Goal: Navigation & Orientation: Find specific page/section

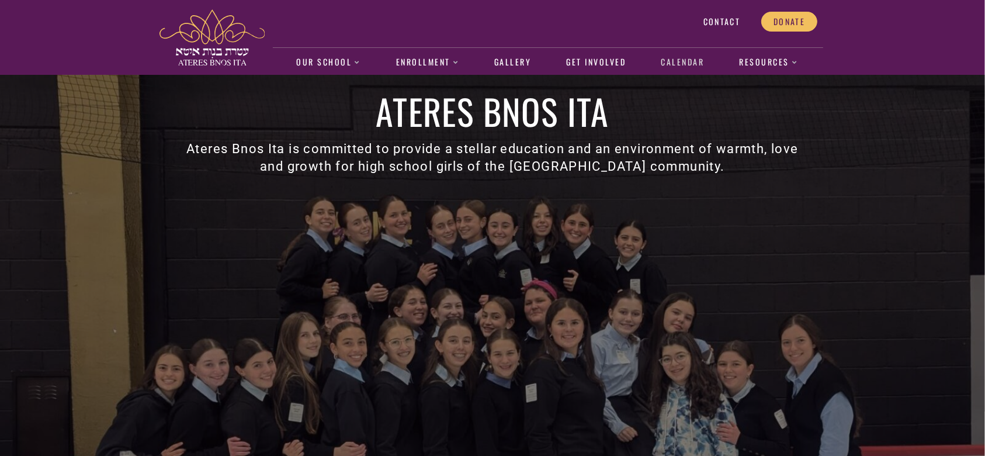
click at [655, 69] on link "Calendar" at bounding box center [682, 62] width 55 height 27
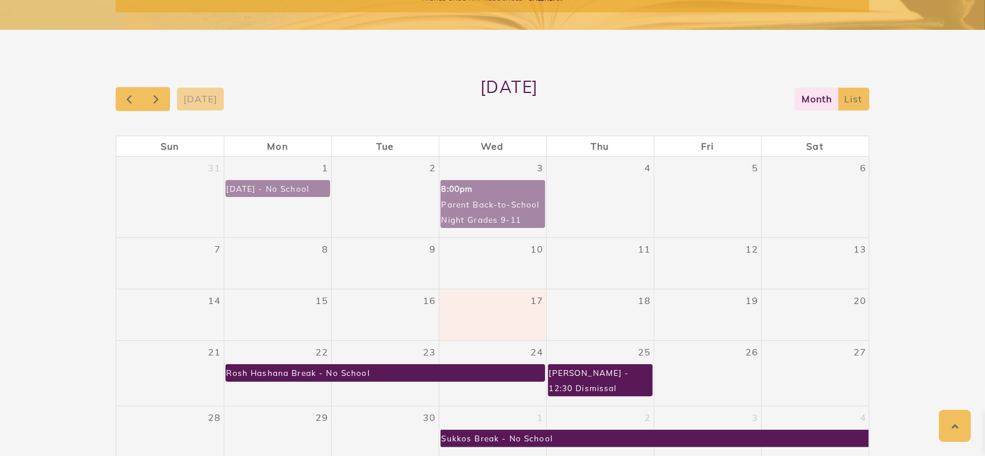
scroll to position [187, 0]
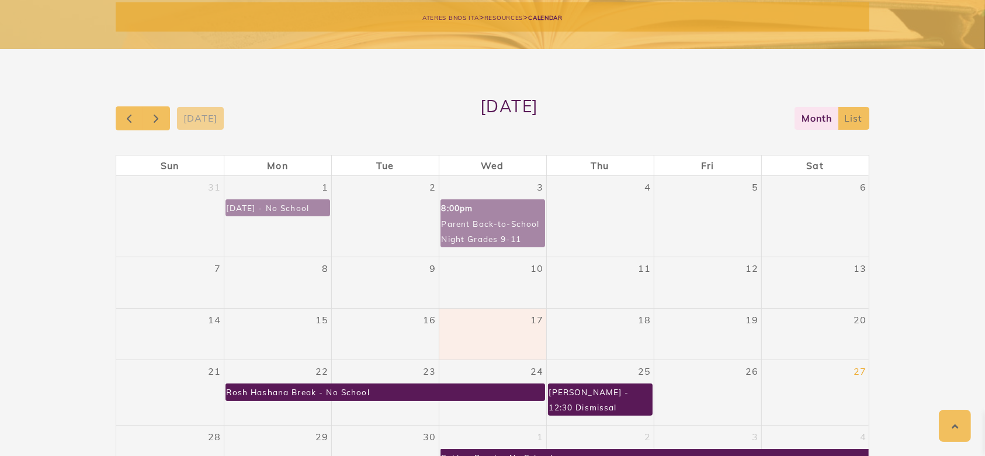
click at [867, 374] on link "27" at bounding box center [860, 371] width 18 height 22
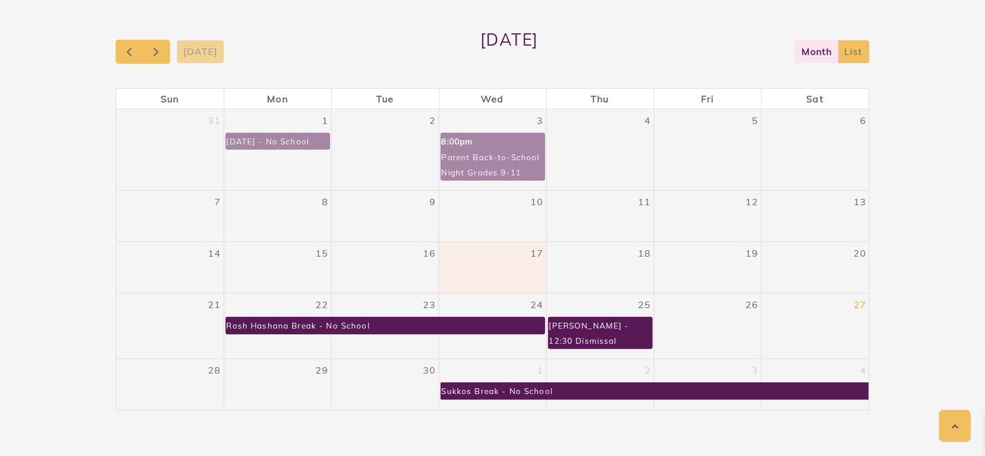
scroll to position [253, 0]
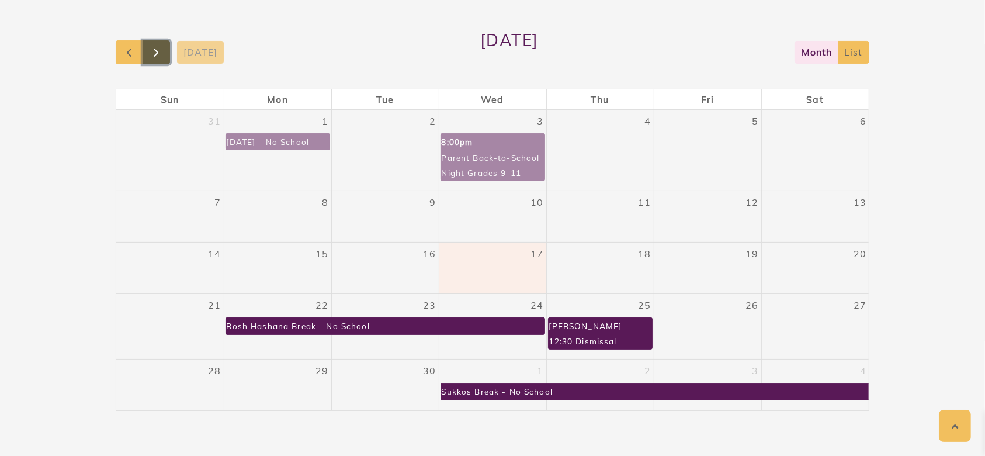
click at [158, 52] on span "button" at bounding box center [156, 53] width 14 height 14
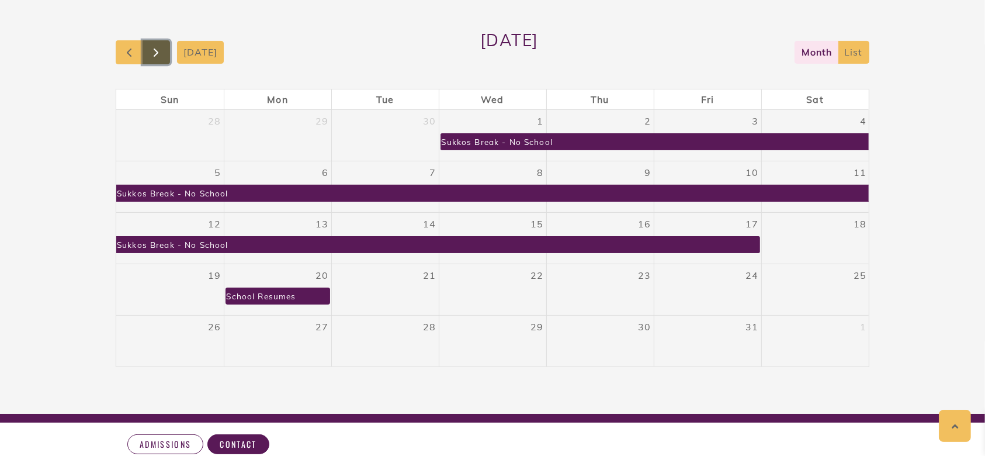
click at [152, 46] on span "button" at bounding box center [156, 53] width 14 height 14
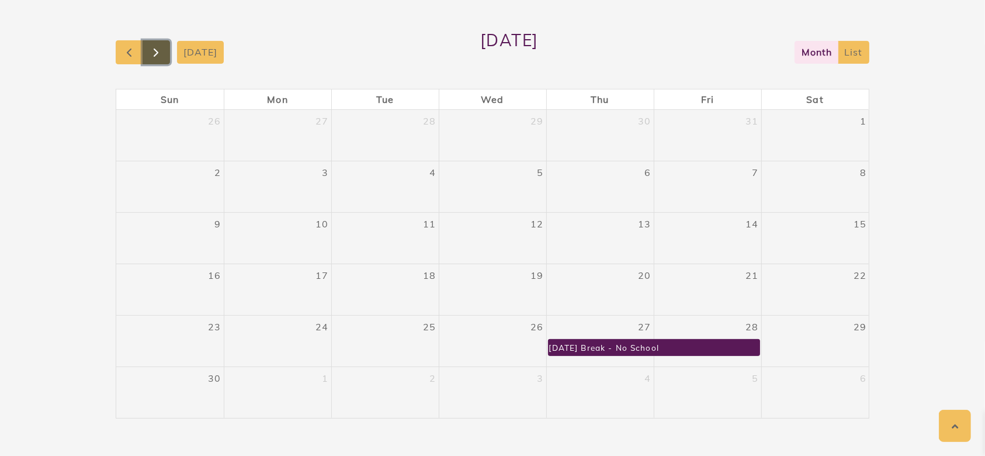
click at [148, 47] on button "button" at bounding box center [156, 52] width 27 height 24
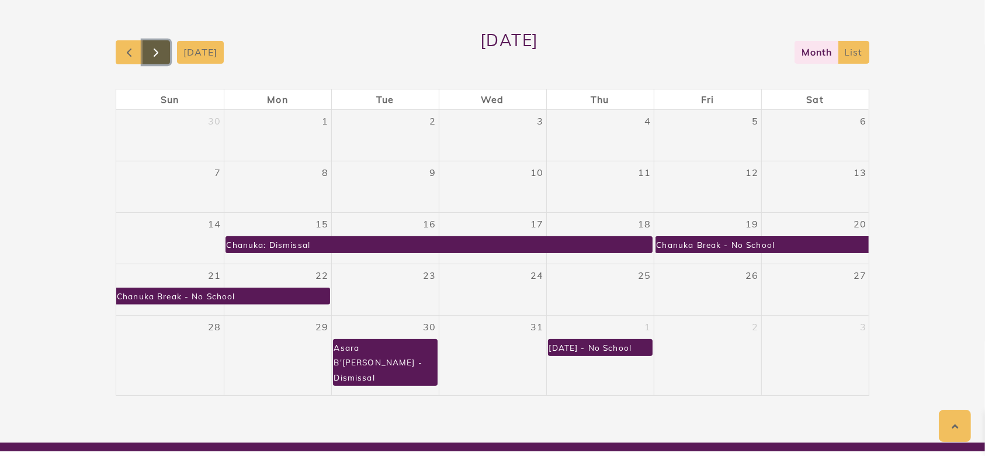
click at [158, 46] on span "button" at bounding box center [156, 53] width 14 height 14
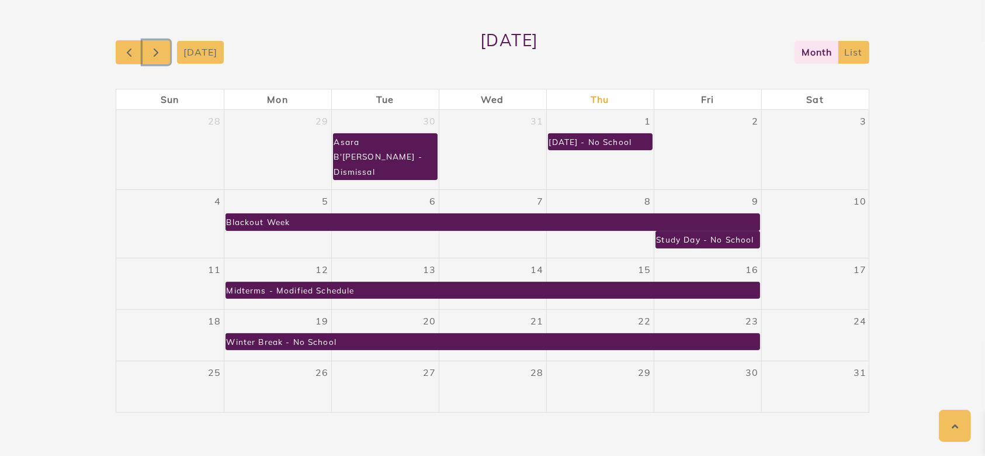
scroll to position [252, 0]
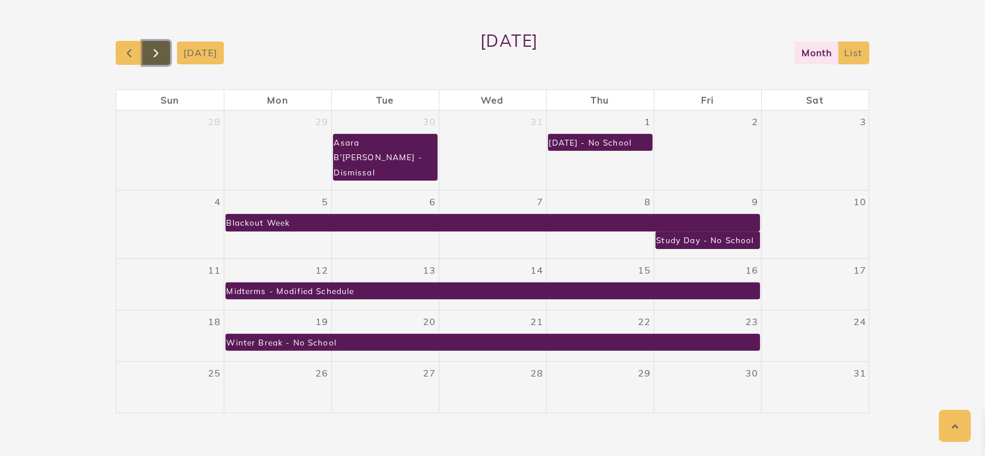
click at [162, 49] on span "button" at bounding box center [156, 53] width 14 height 14
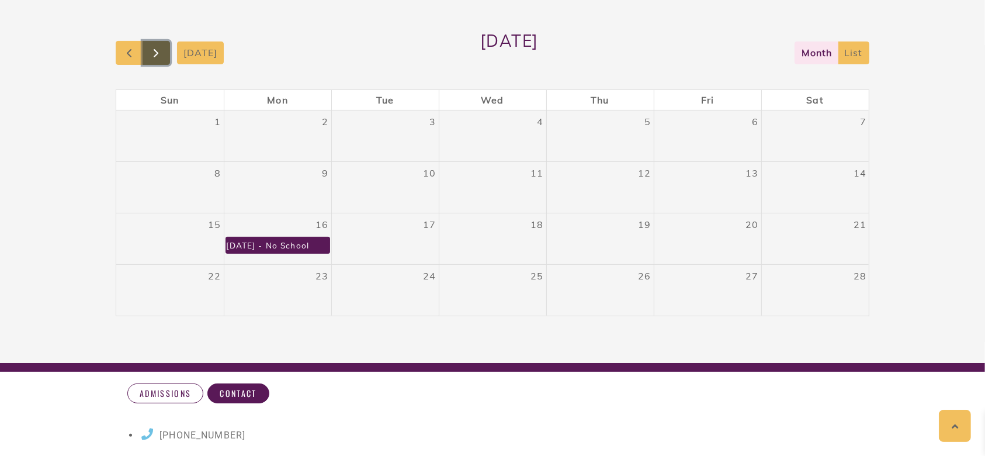
click at [165, 50] on button "button" at bounding box center [156, 53] width 27 height 24
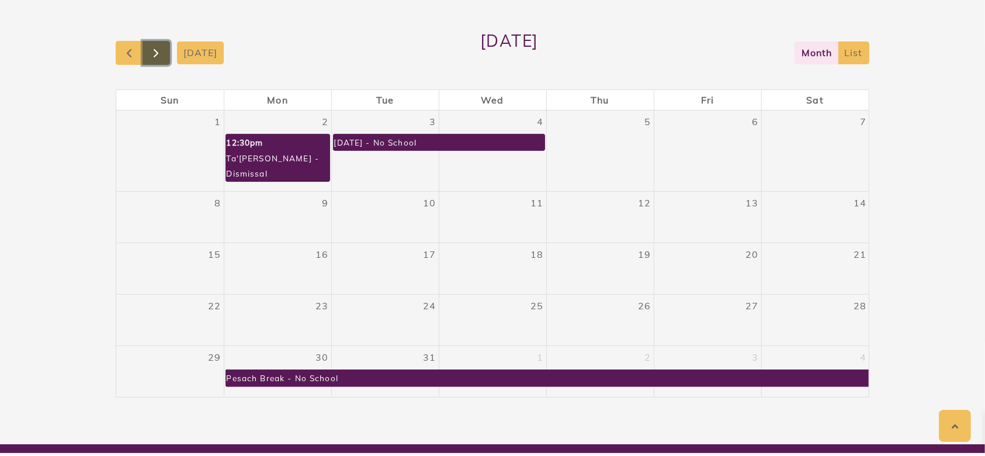
click at [164, 54] on button "button" at bounding box center [156, 53] width 27 height 24
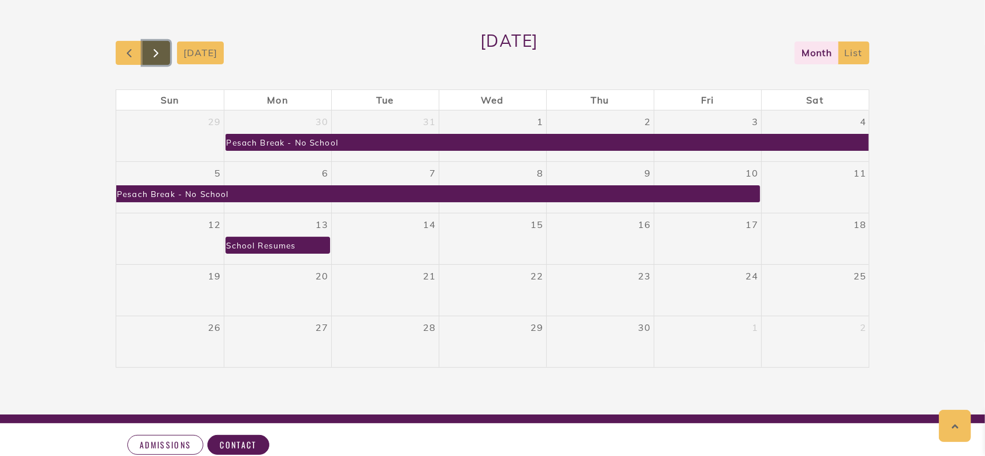
click at [164, 54] on button "button" at bounding box center [156, 53] width 27 height 24
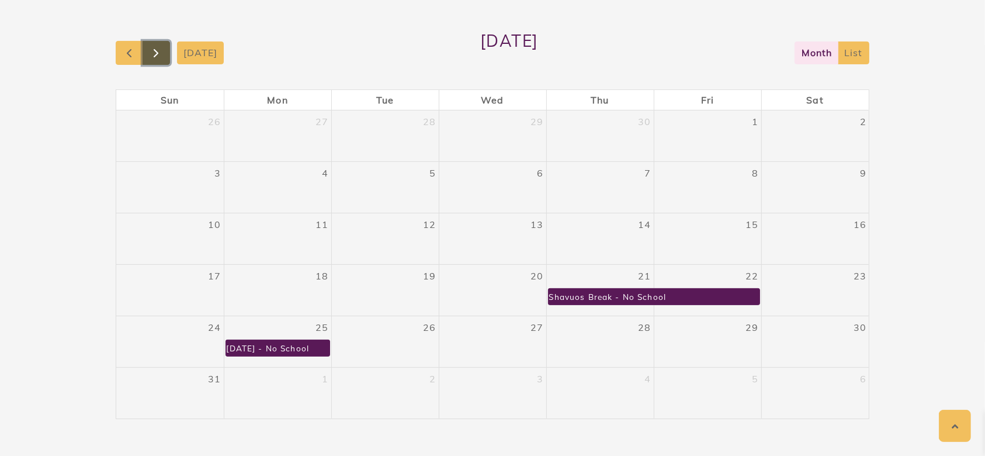
click at [164, 54] on button "button" at bounding box center [156, 53] width 27 height 24
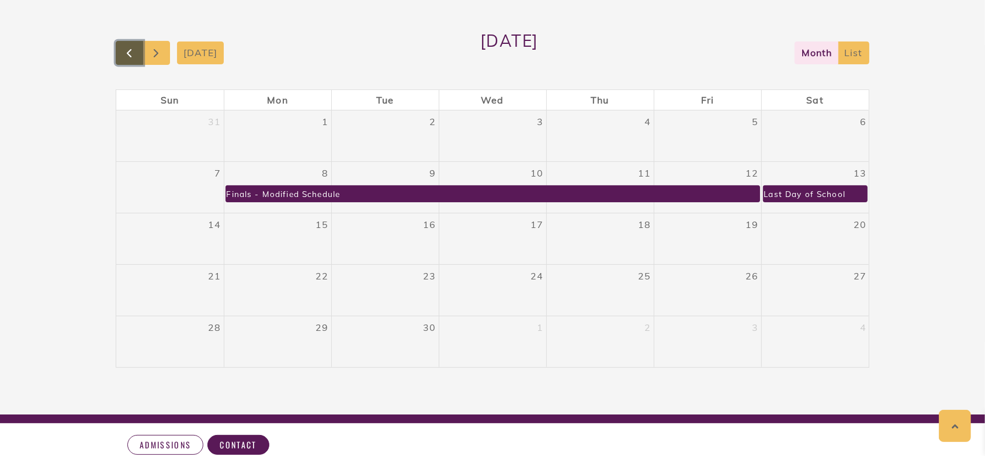
click at [133, 48] on span "button" at bounding box center [129, 53] width 14 height 14
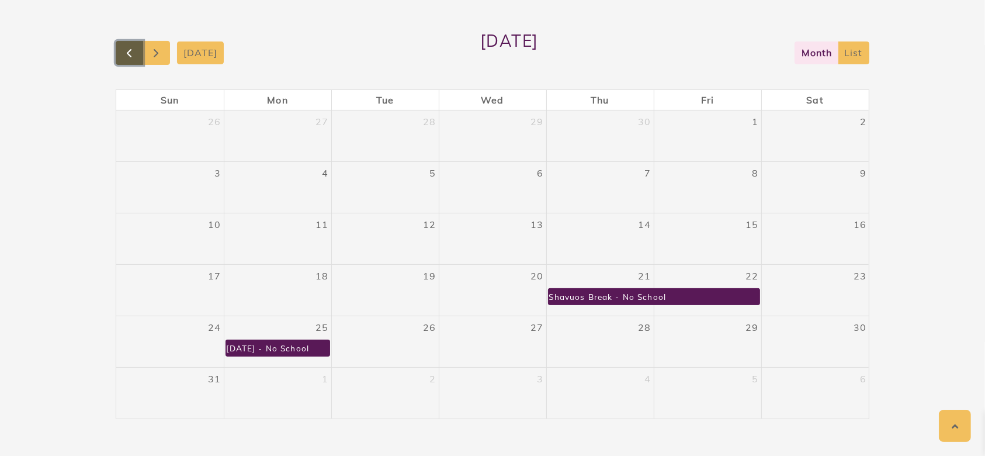
click at [133, 48] on span "button" at bounding box center [129, 53] width 14 height 14
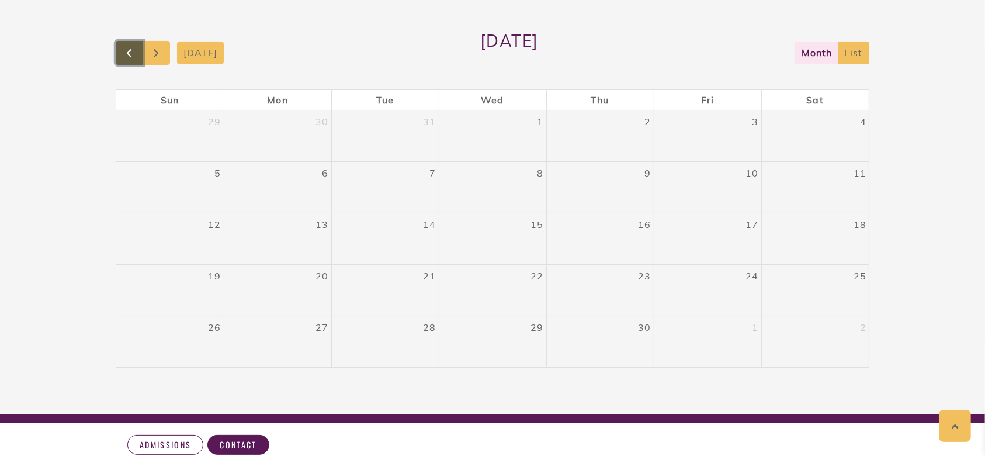
click at [133, 48] on span "button" at bounding box center [129, 53] width 14 height 14
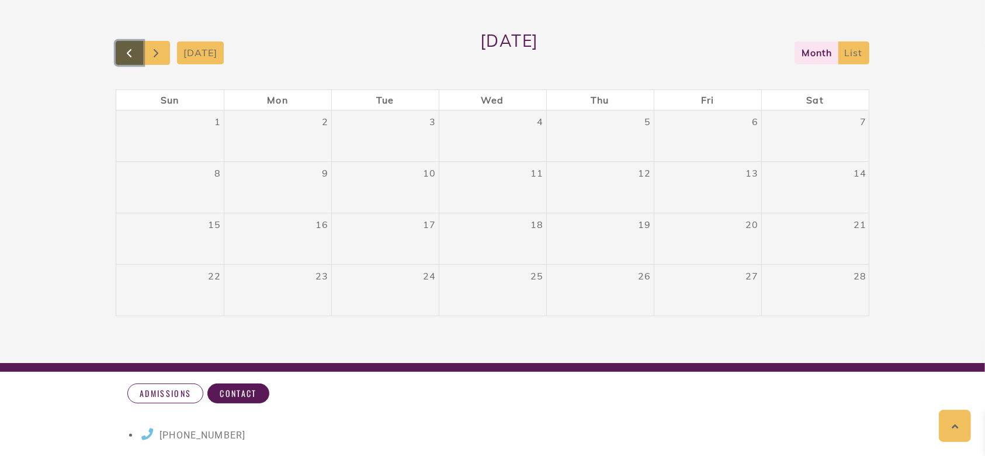
click at [133, 48] on span "button" at bounding box center [129, 53] width 14 height 14
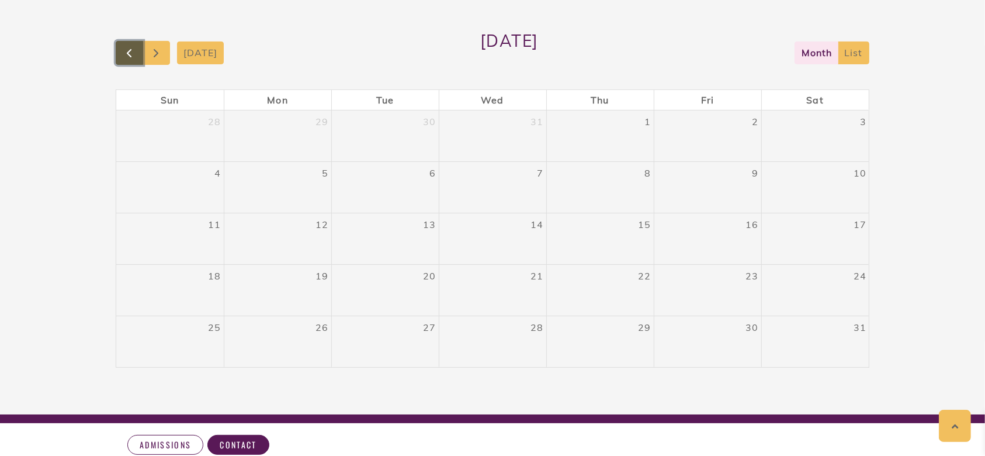
click at [133, 48] on span "button" at bounding box center [129, 53] width 14 height 14
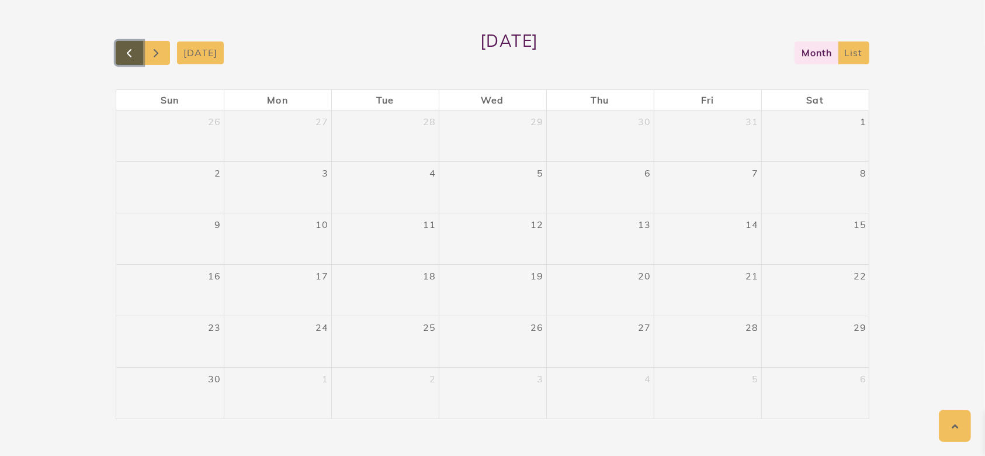
click at [133, 48] on span "button" at bounding box center [129, 53] width 14 height 14
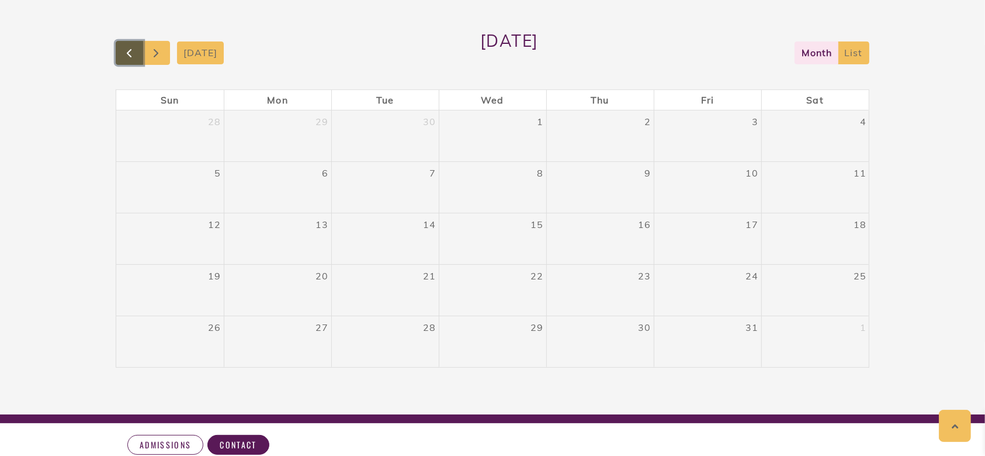
click at [133, 48] on span "button" at bounding box center [129, 53] width 14 height 14
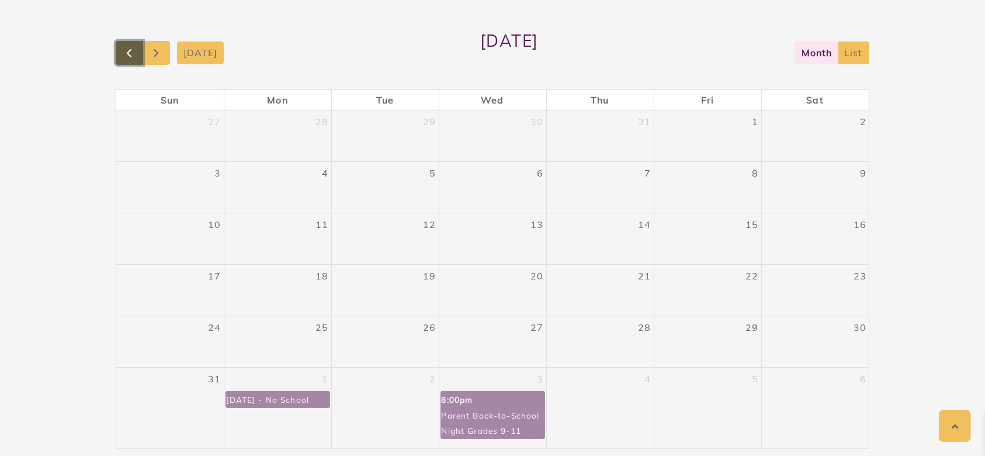
click at [133, 48] on span "button" at bounding box center [129, 53] width 14 height 14
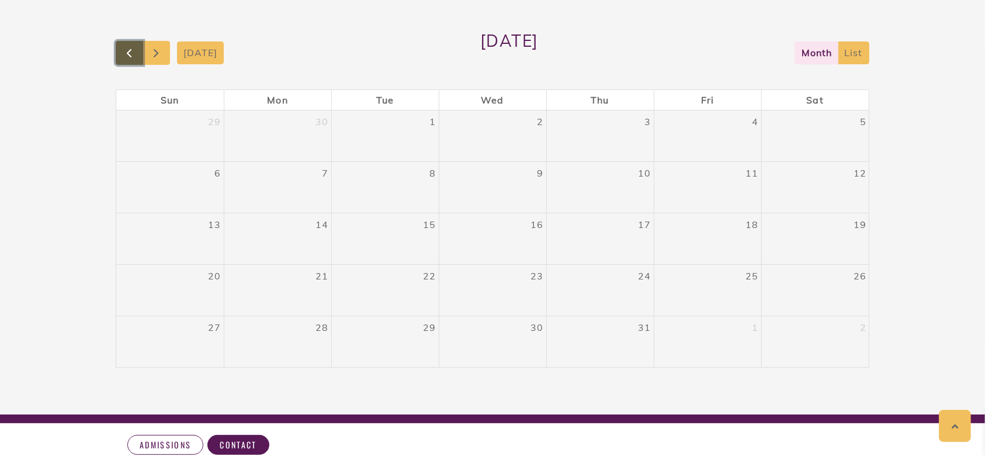
click at [133, 48] on span "button" at bounding box center [129, 53] width 14 height 14
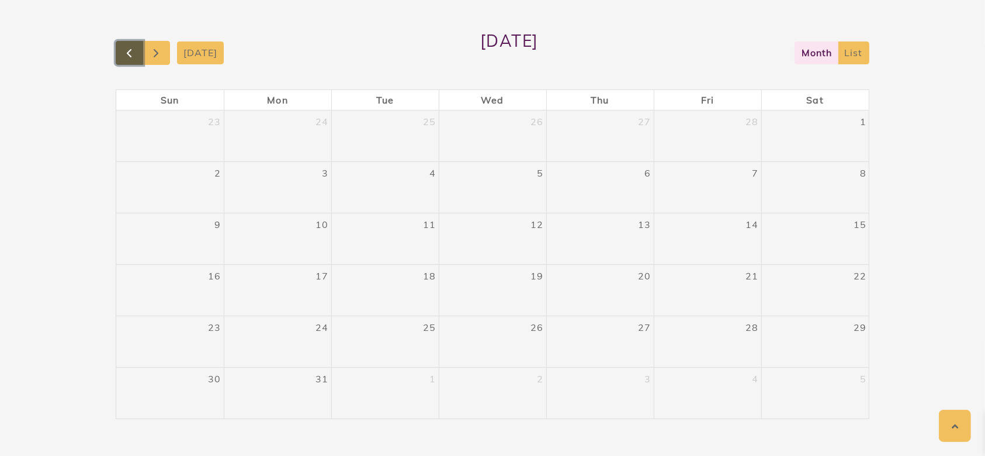
click at [133, 48] on span "button" at bounding box center [129, 53] width 14 height 14
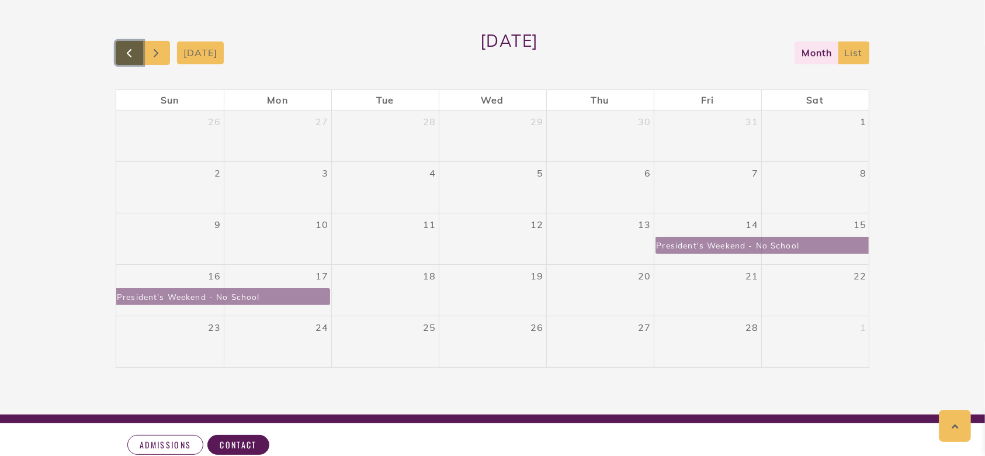
click at [133, 48] on span "button" at bounding box center [129, 53] width 14 height 14
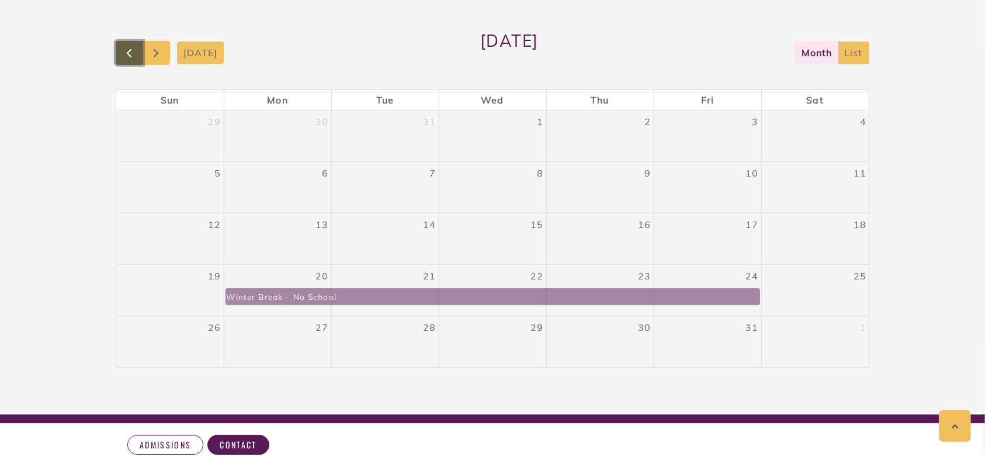
click at [133, 48] on span "button" at bounding box center [129, 53] width 14 height 14
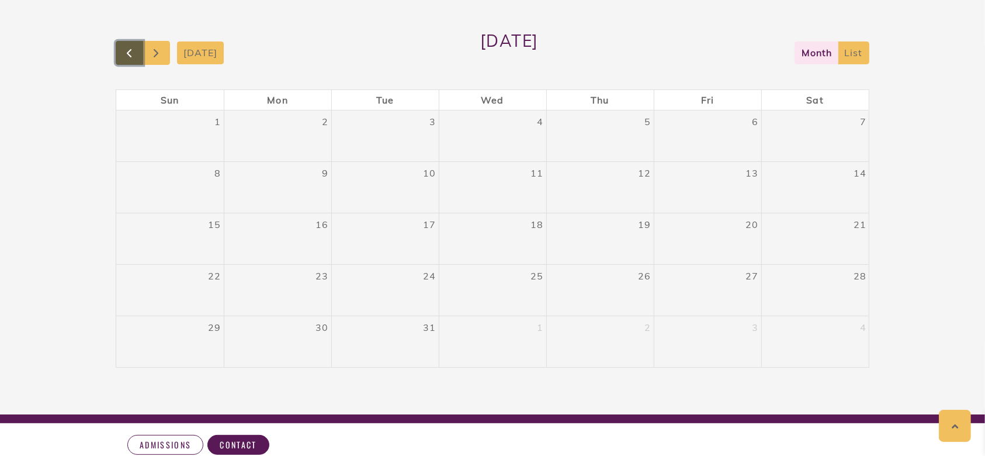
click at [133, 48] on span "button" at bounding box center [129, 53] width 14 height 14
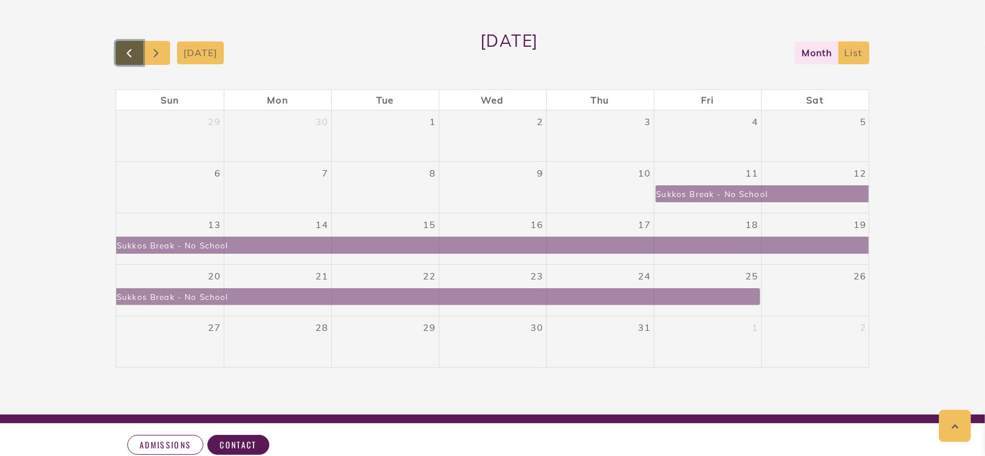
click at [133, 48] on span "button" at bounding box center [129, 53] width 14 height 14
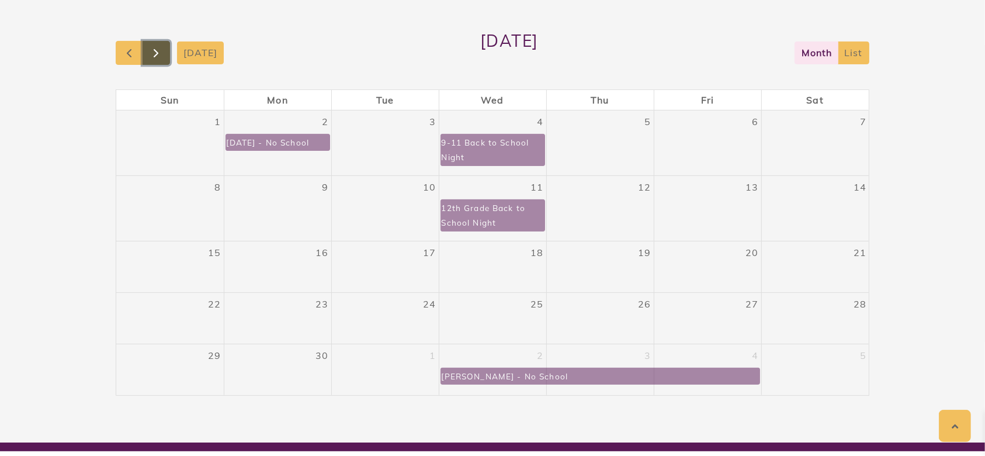
click at [157, 46] on span "button" at bounding box center [156, 53] width 14 height 14
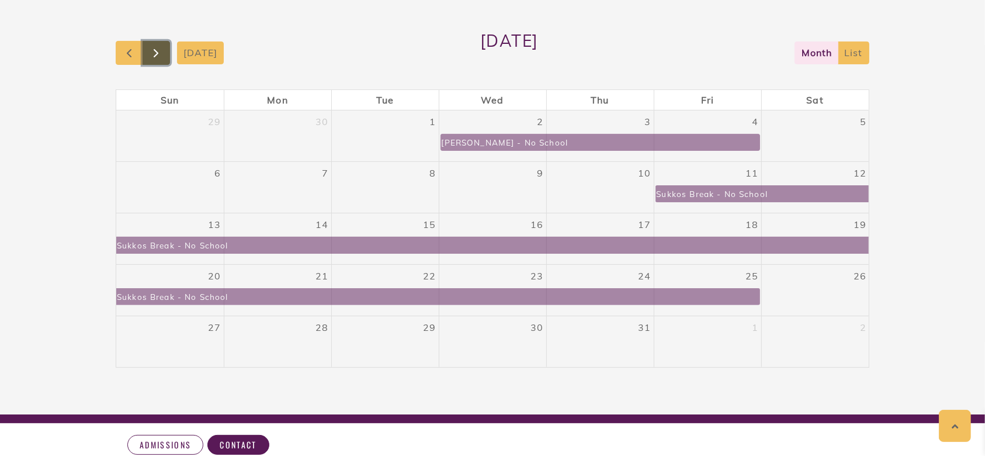
click at [155, 47] on span "button" at bounding box center [156, 53] width 14 height 14
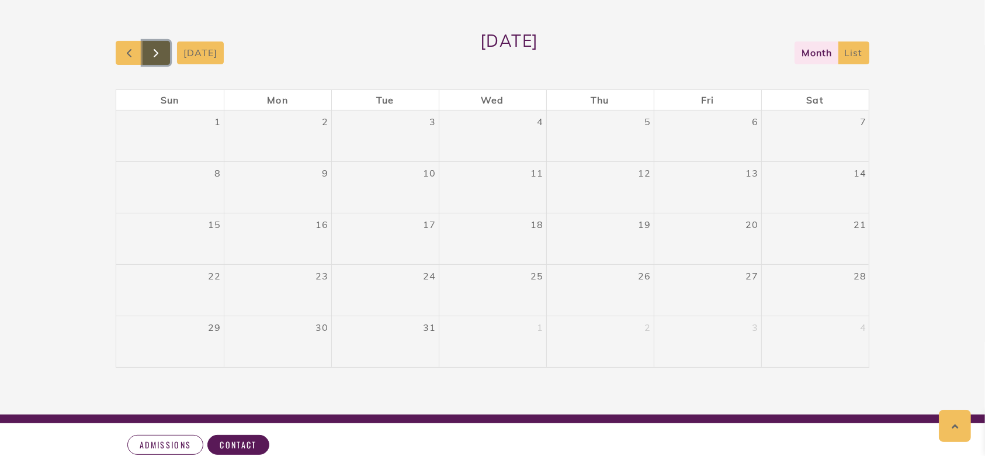
click at [155, 47] on span "button" at bounding box center [156, 53] width 14 height 14
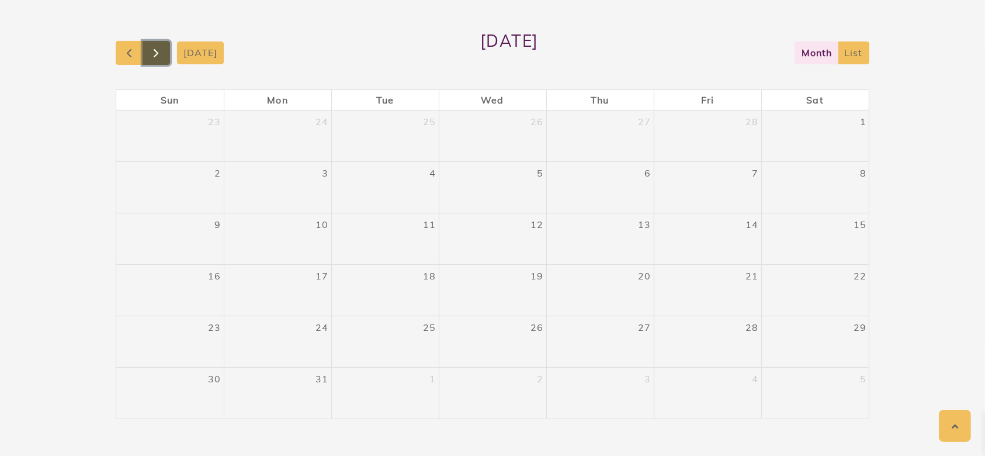
click at [155, 47] on span "button" at bounding box center [156, 53] width 14 height 14
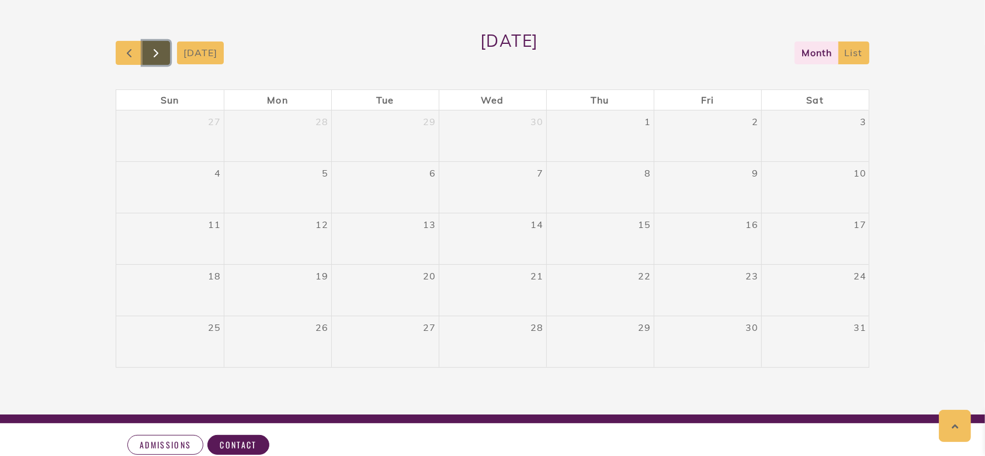
click at [155, 47] on span "button" at bounding box center [156, 53] width 14 height 14
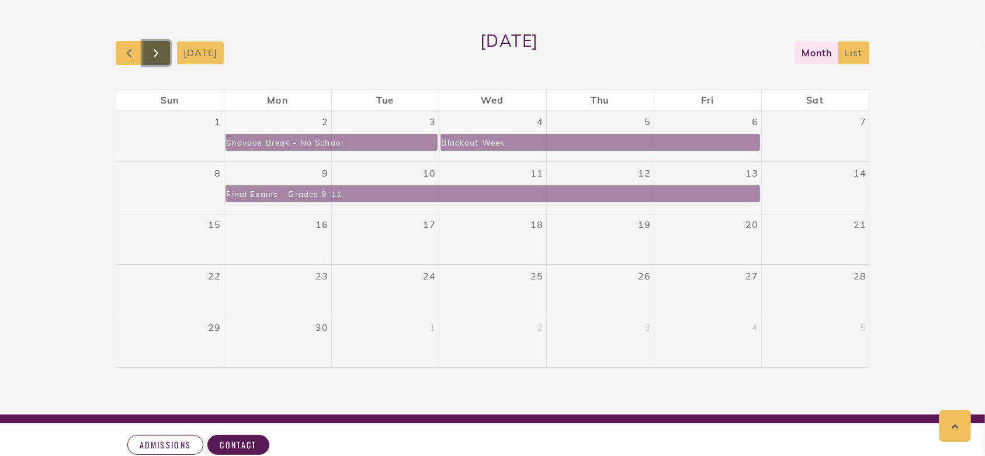
click at [155, 47] on span "button" at bounding box center [156, 53] width 14 height 14
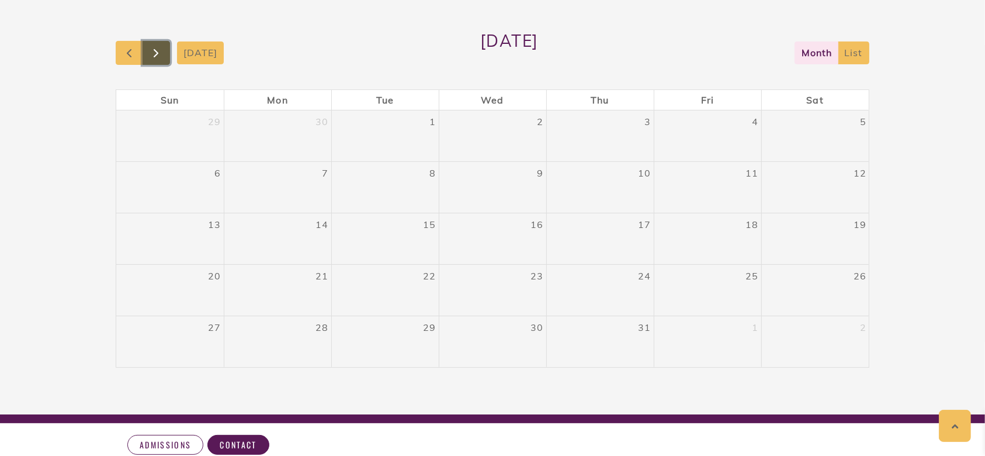
click at [155, 47] on span "button" at bounding box center [156, 53] width 14 height 14
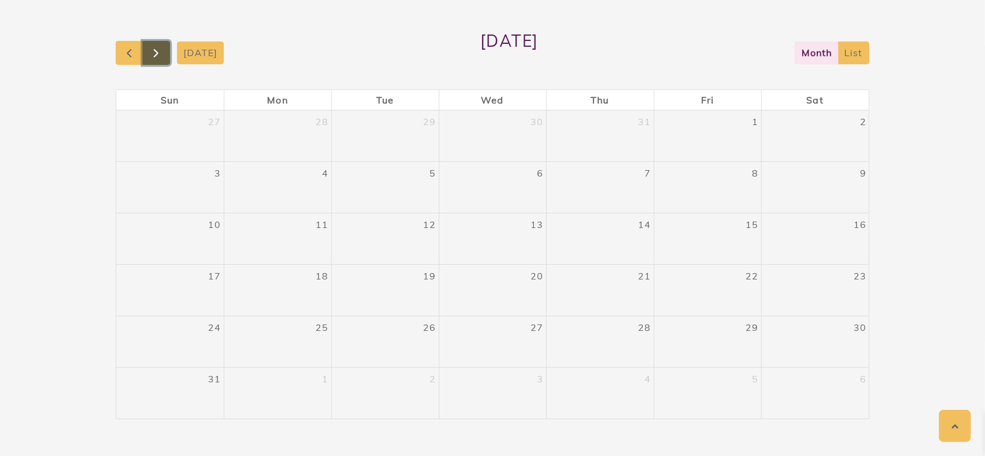
click at [155, 47] on span "button" at bounding box center [156, 53] width 14 height 14
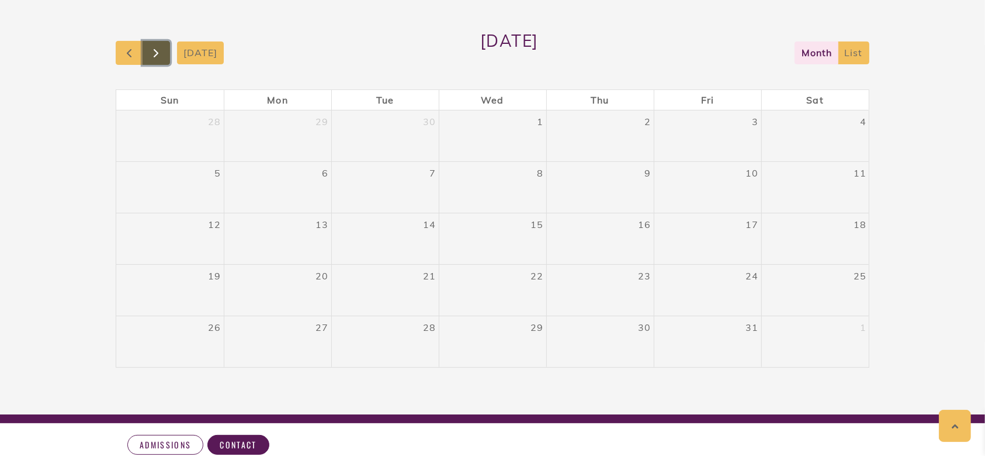
click at [155, 47] on span "button" at bounding box center [156, 53] width 14 height 14
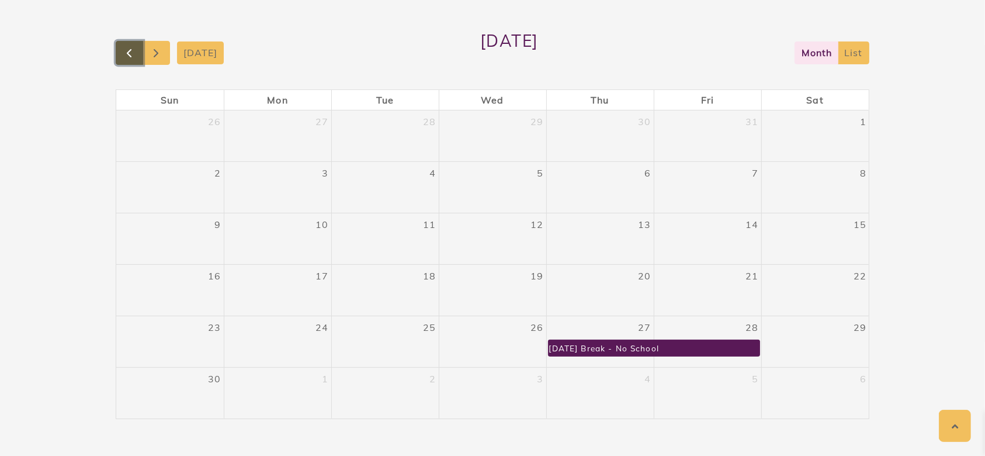
click at [132, 51] on span "button" at bounding box center [129, 53] width 14 height 14
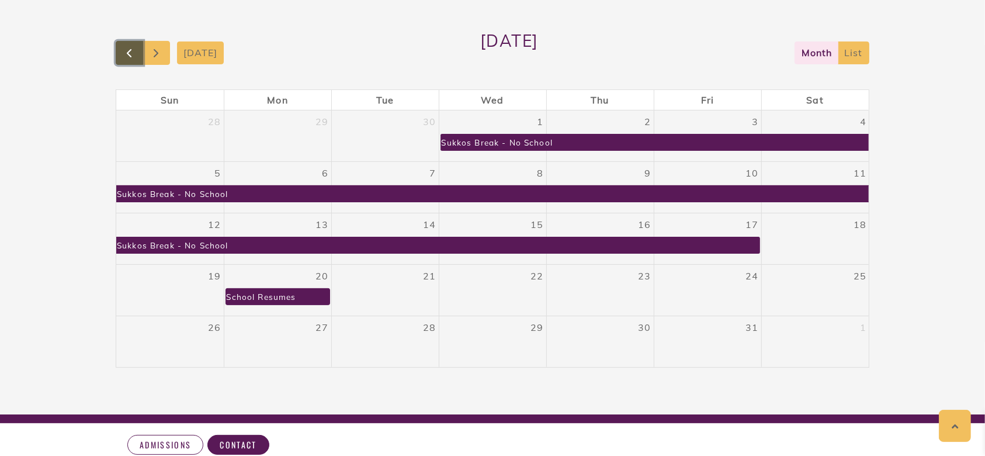
drag, startPoint x: 132, startPoint y: 50, endPoint x: 139, endPoint y: 46, distance: 8.1
click at [139, 46] on button "button" at bounding box center [129, 53] width 27 height 24
